Goal: Navigation & Orientation: Find specific page/section

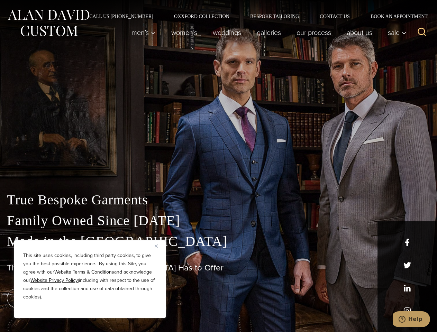
click at [218, 166] on div "True Bespoke Garments Family Owned Since [DATE] Made in [GEOGRAPHIC_DATA] The B…" at bounding box center [218, 243] width 437 height 177
click at [159, 246] on button "Close" at bounding box center [159, 246] width 8 height 8
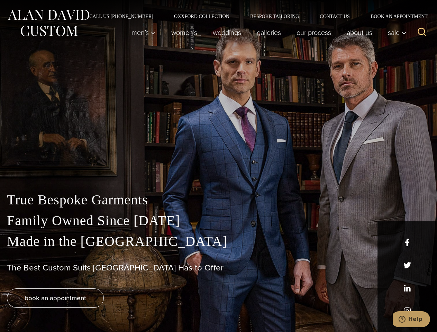
click at [90, 309] on div "True Bespoke Garments Family Owned Since [DATE] Made in [GEOGRAPHIC_DATA] The B…" at bounding box center [218, 261] width 437 height 143
click at [422, 33] on icon "Search" at bounding box center [422, 32] width 10 height 10
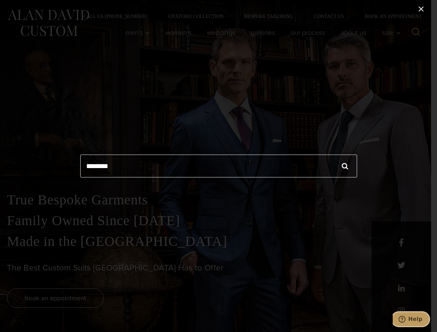
click at [405, 319] on icon "Help" at bounding box center [402, 319] width 7 height 7
